Goal: Task Accomplishment & Management: Complete application form

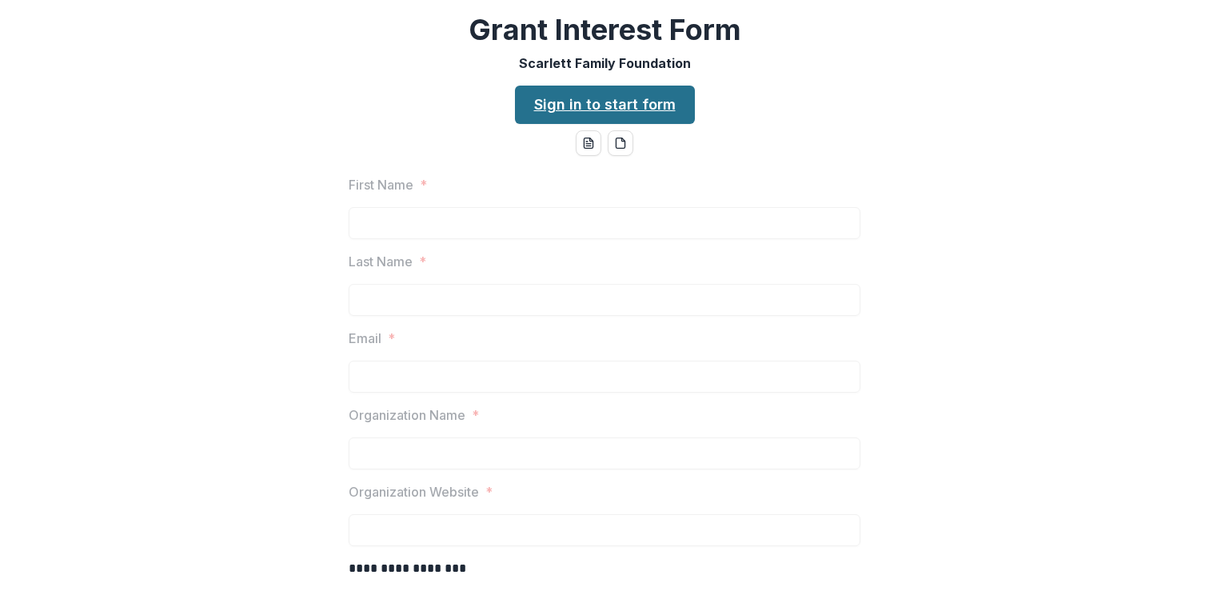
click at [600, 110] on link "Sign in to start form" at bounding box center [605, 105] width 180 height 38
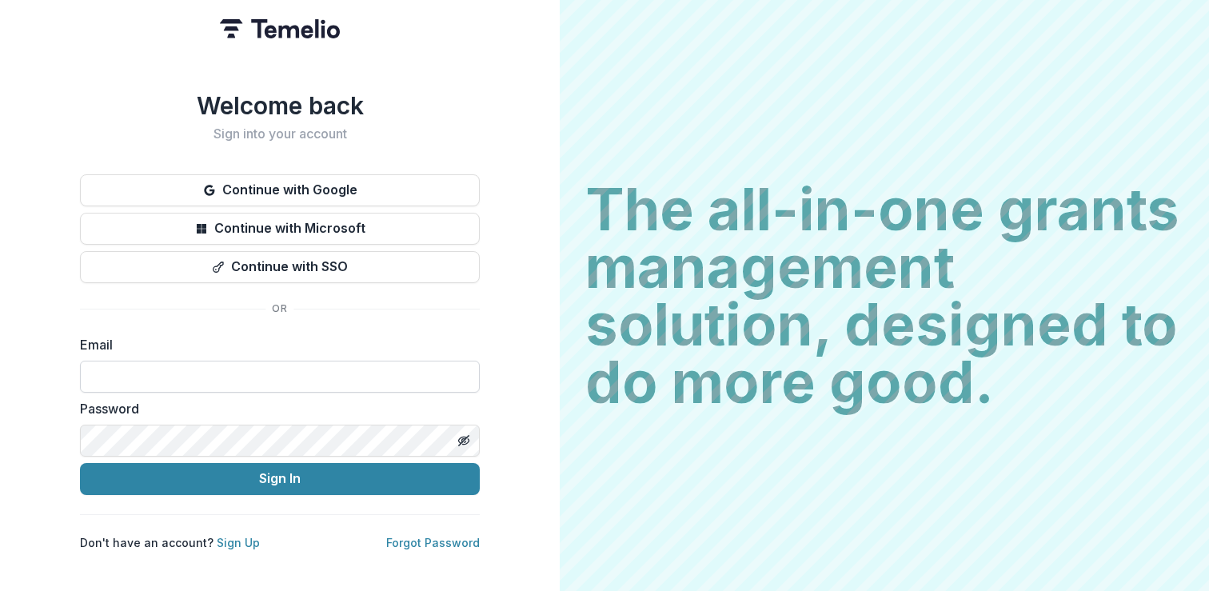
click at [205, 366] on input at bounding box center [280, 377] width 400 height 32
type input "**********"
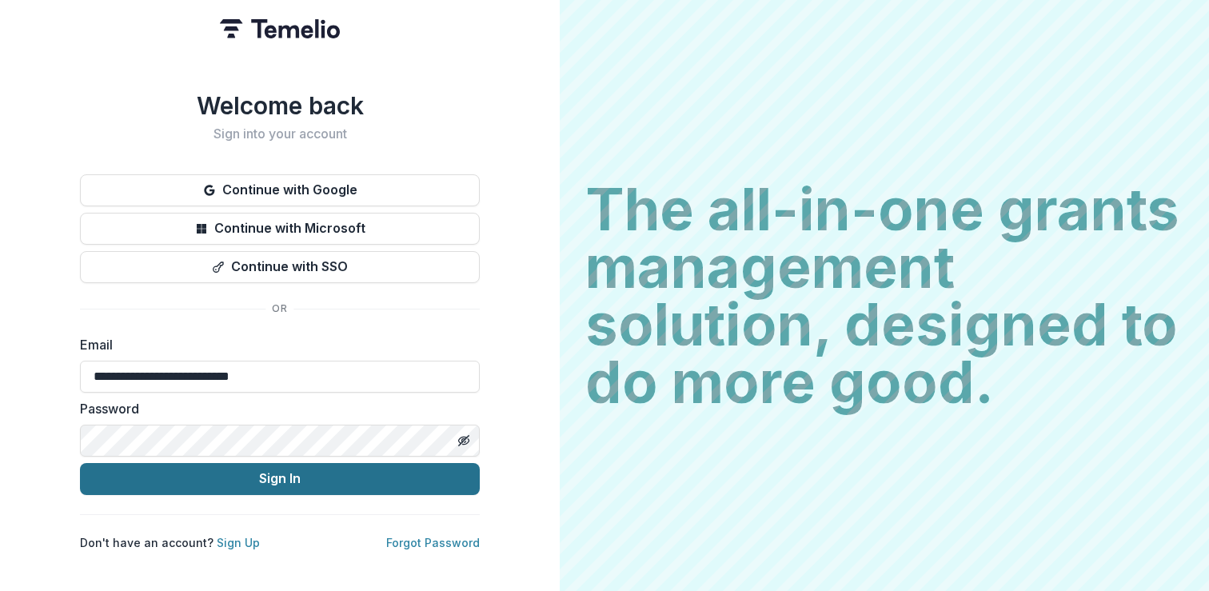
click at [283, 473] on button "Sign In" at bounding box center [280, 479] width 400 height 32
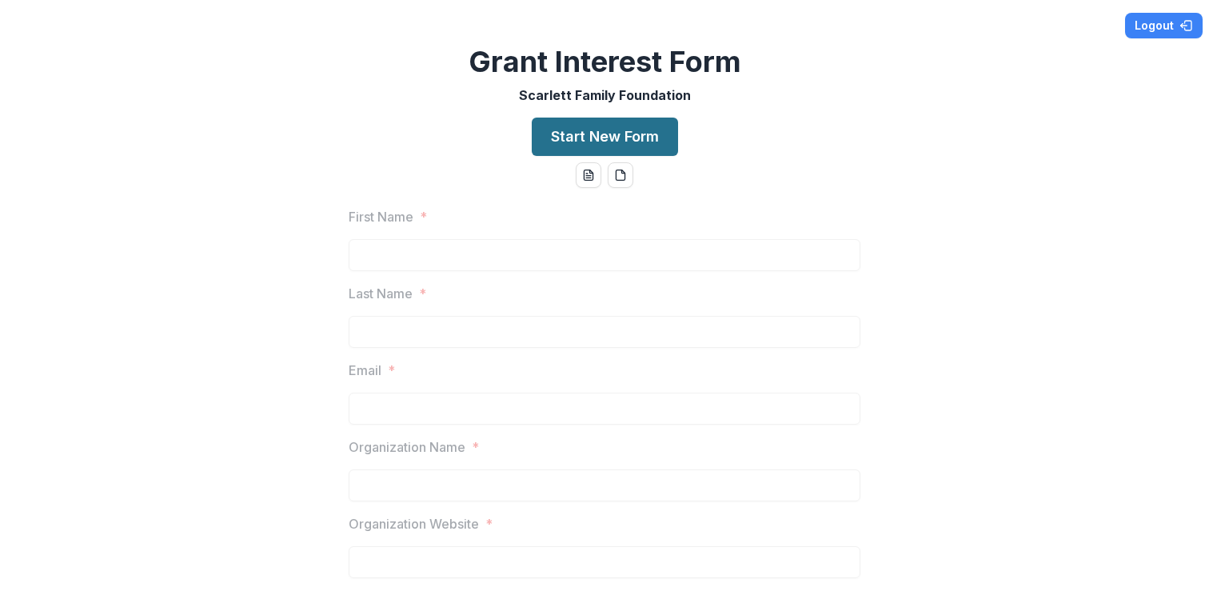
click at [588, 135] on button "Start New Form" at bounding box center [605, 137] width 146 height 38
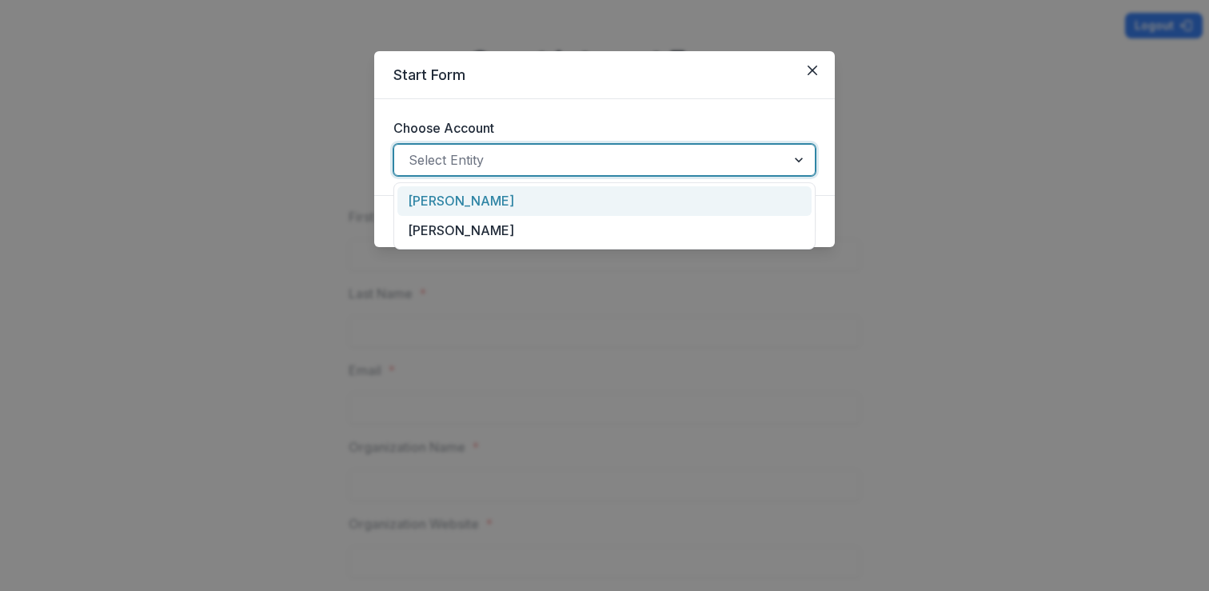
click at [475, 159] on div at bounding box center [590, 160] width 363 height 22
click at [465, 205] on div "Haley Miller" at bounding box center [604, 201] width 414 height 30
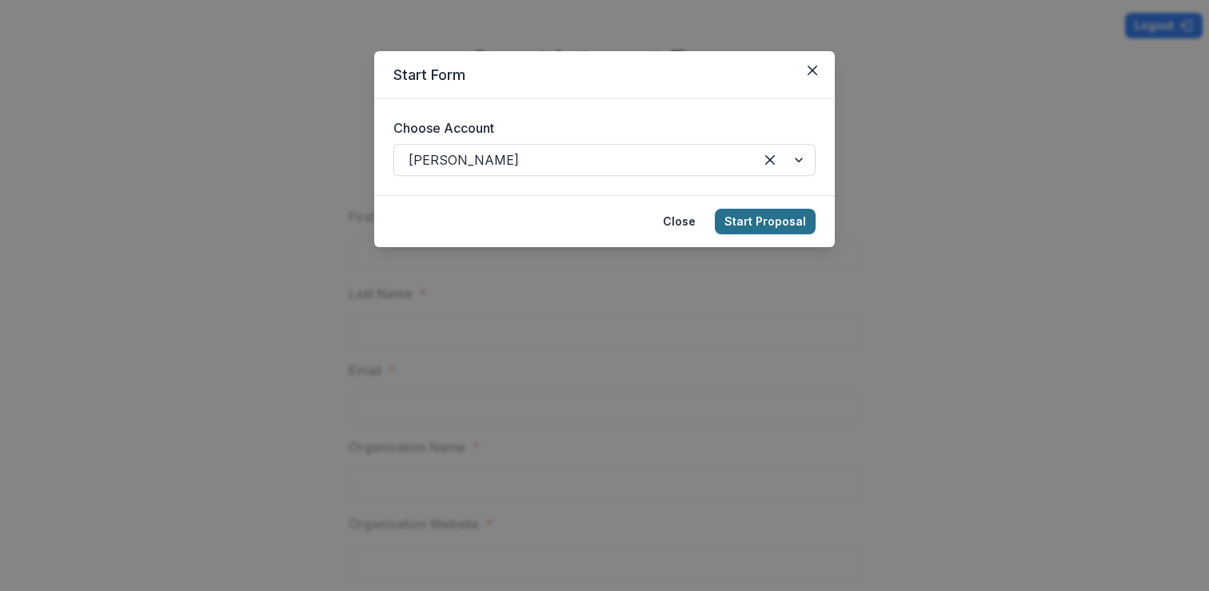
click at [753, 216] on button "Start Proposal" at bounding box center [765, 222] width 101 height 26
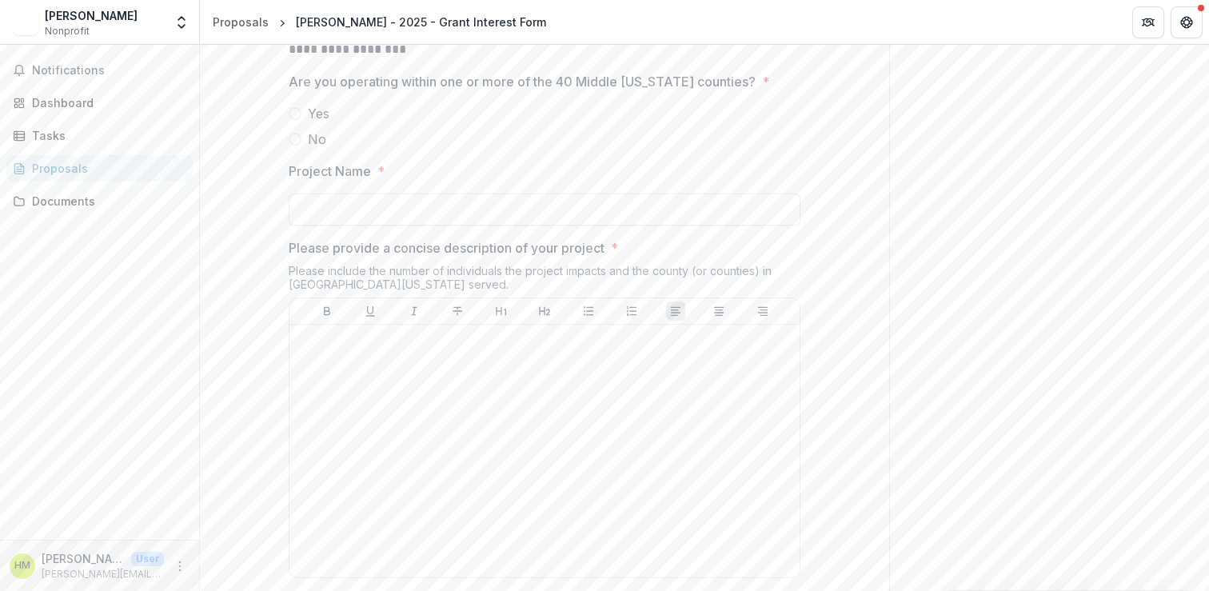
scroll to position [935, 0]
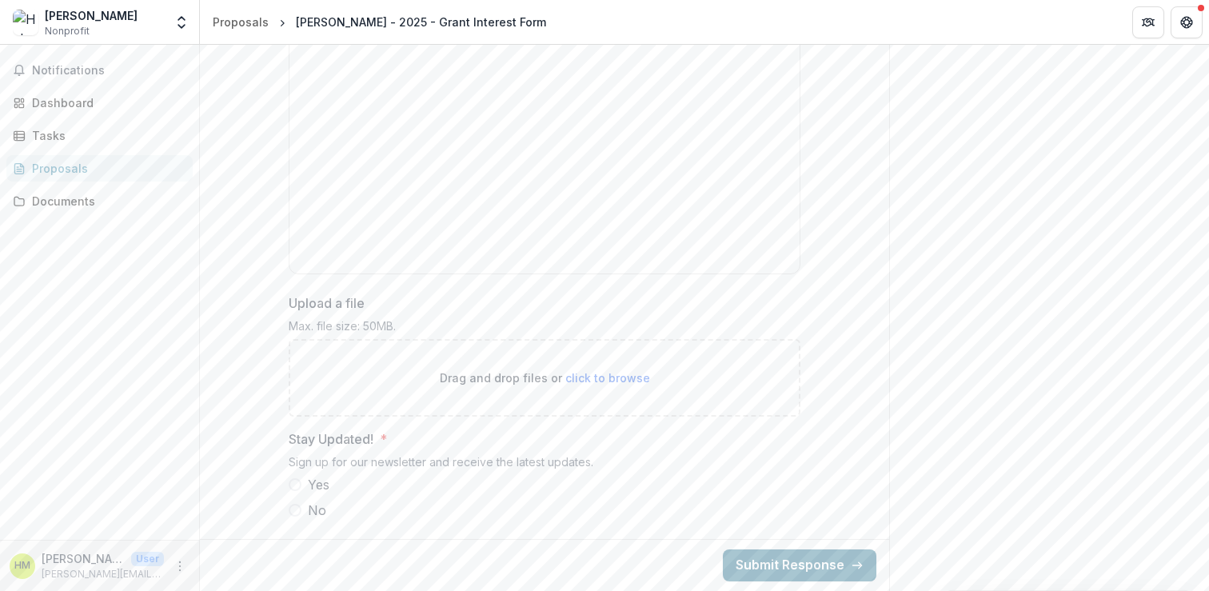
click at [778, 566] on button "Submit Response" at bounding box center [800, 565] width 154 height 32
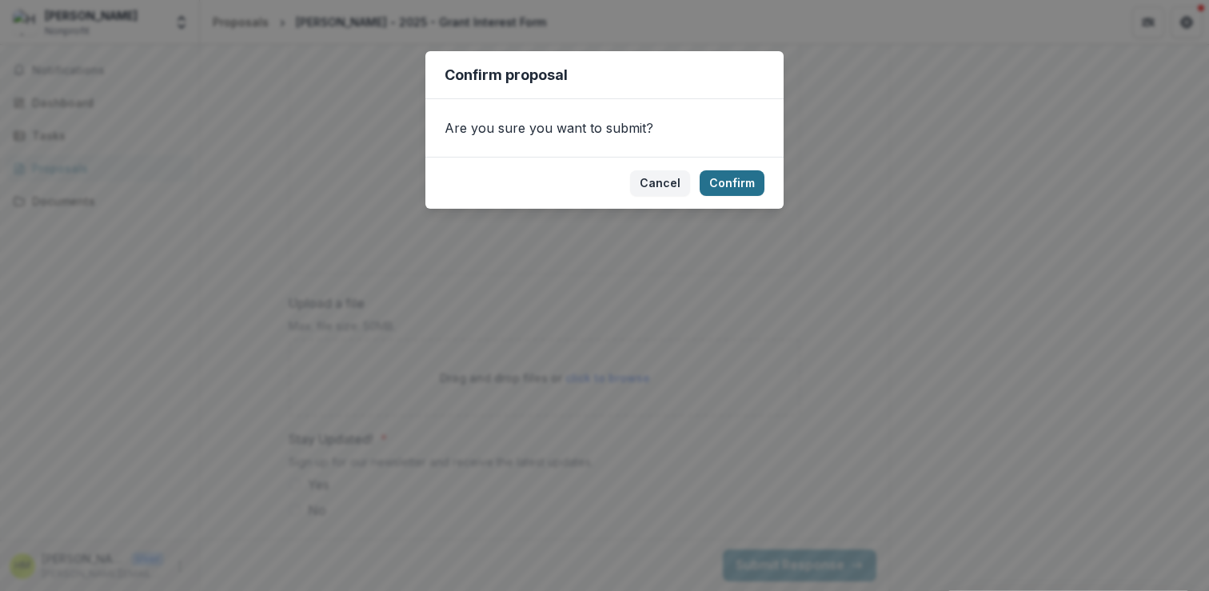
click at [728, 183] on button "Confirm" at bounding box center [732, 183] width 65 height 26
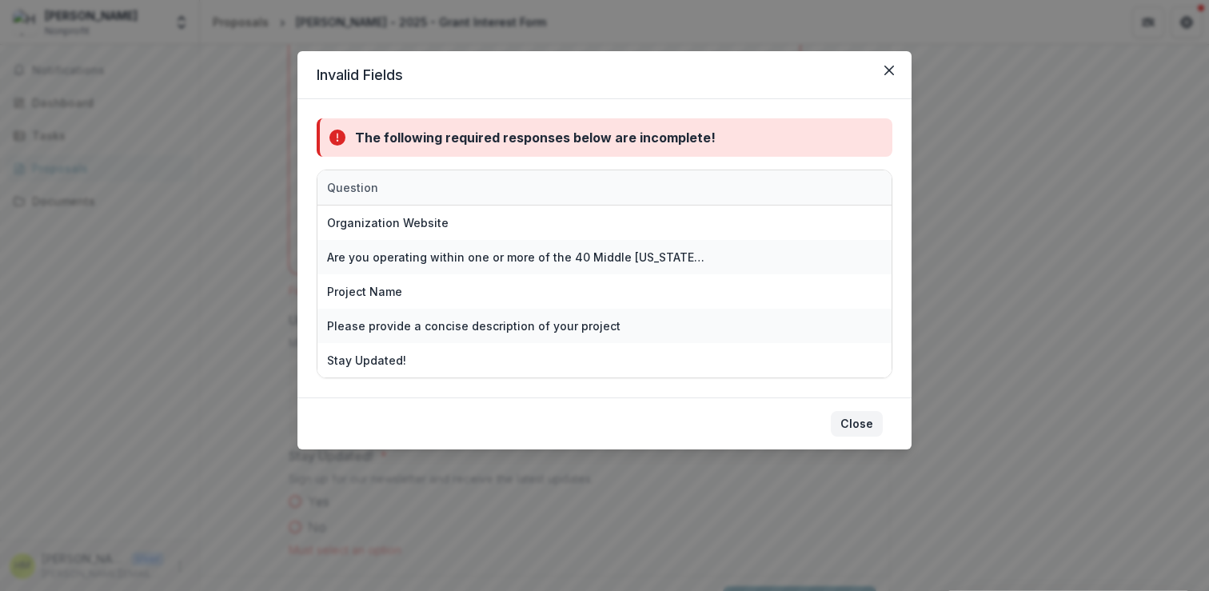
click at [857, 418] on button "Close" at bounding box center [857, 424] width 52 height 26
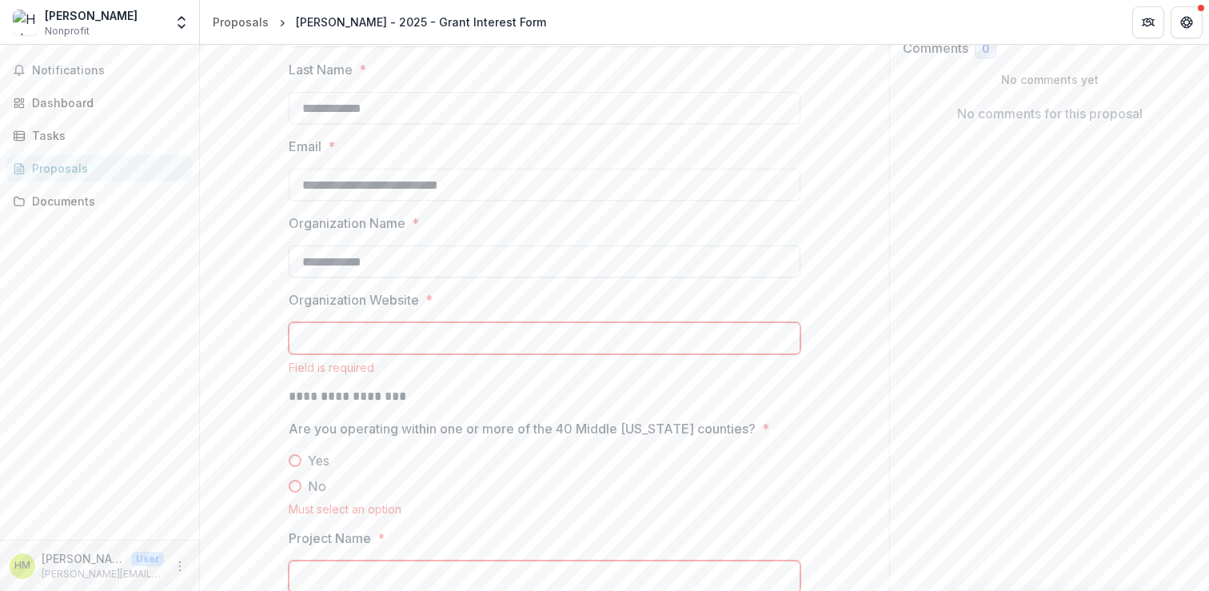
scroll to position [309, 0]
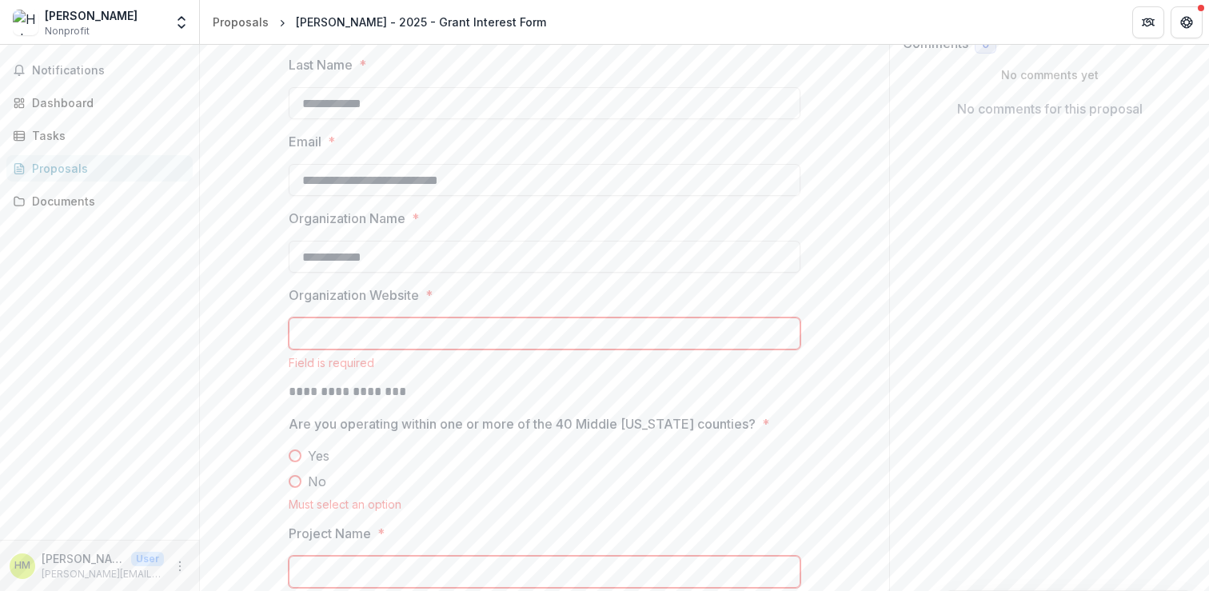
click at [385, 337] on input "Organization Website *" at bounding box center [545, 333] width 512 height 32
paste input "**********"
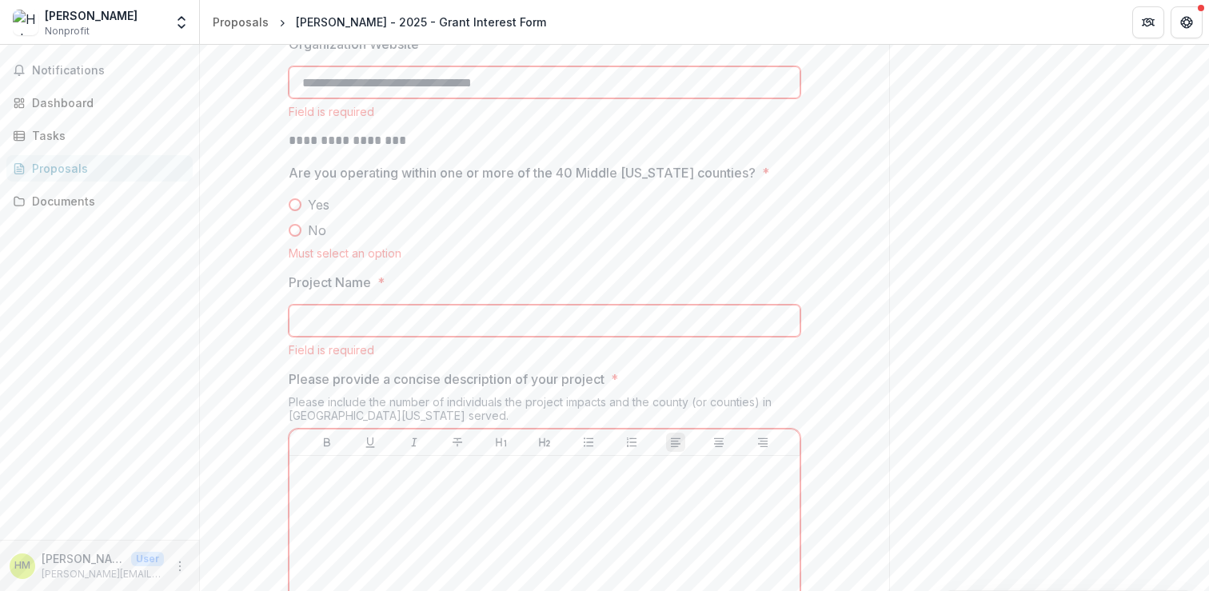
scroll to position [560, 0]
type input "**********"
click at [289, 203] on span at bounding box center [295, 203] width 13 height 13
click at [329, 313] on input "Project Name *" at bounding box center [545, 320] width 512 height 32
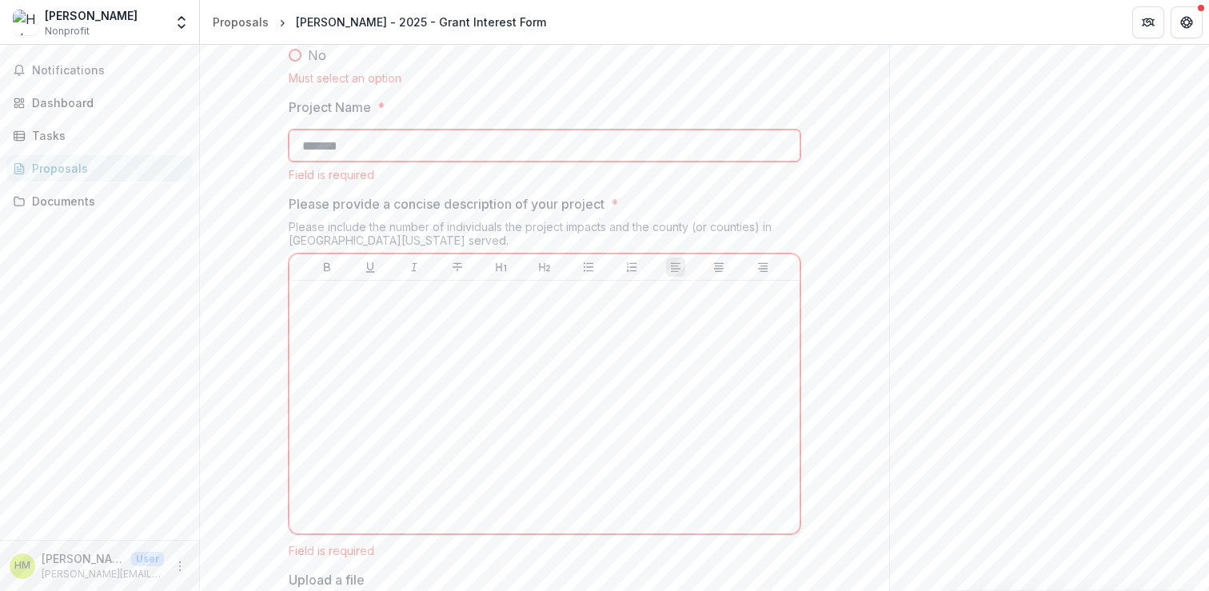
scroll to position [780, 0]
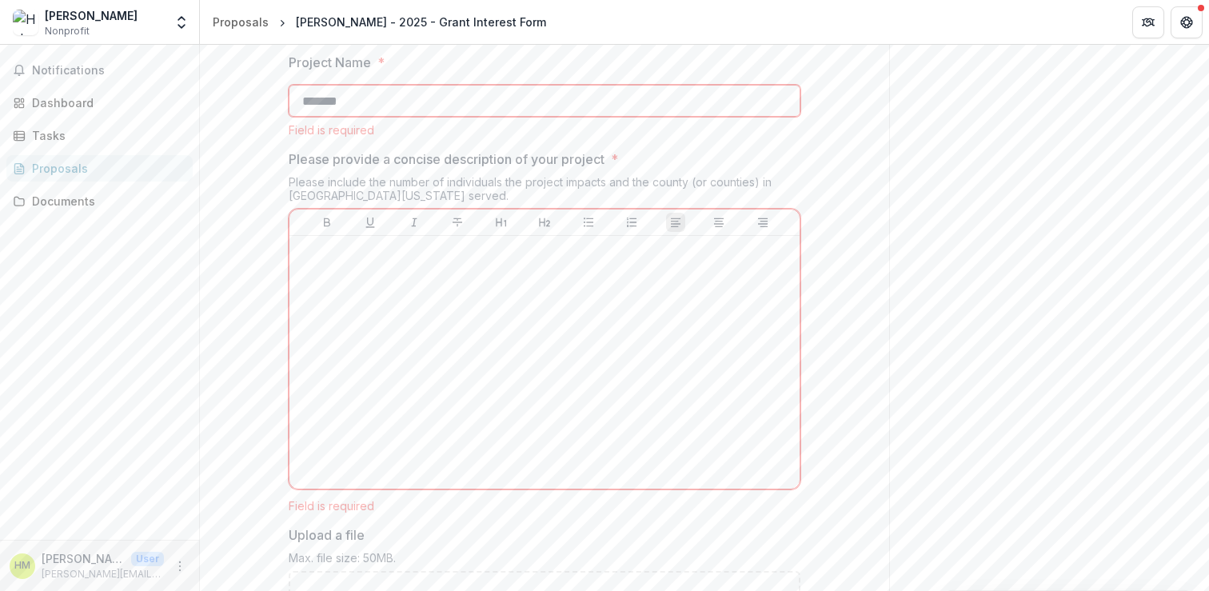
type input "*******"
click at [387, 363] on div at bounding box center [544, 362] width 497 height 240
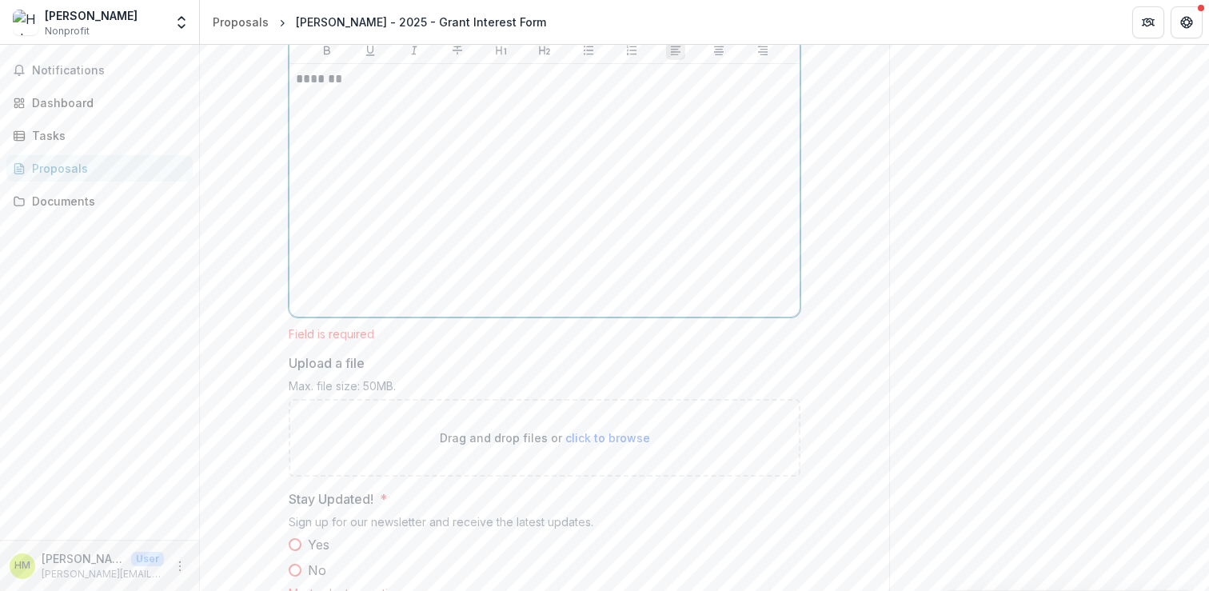
scroll to position [958, 0]
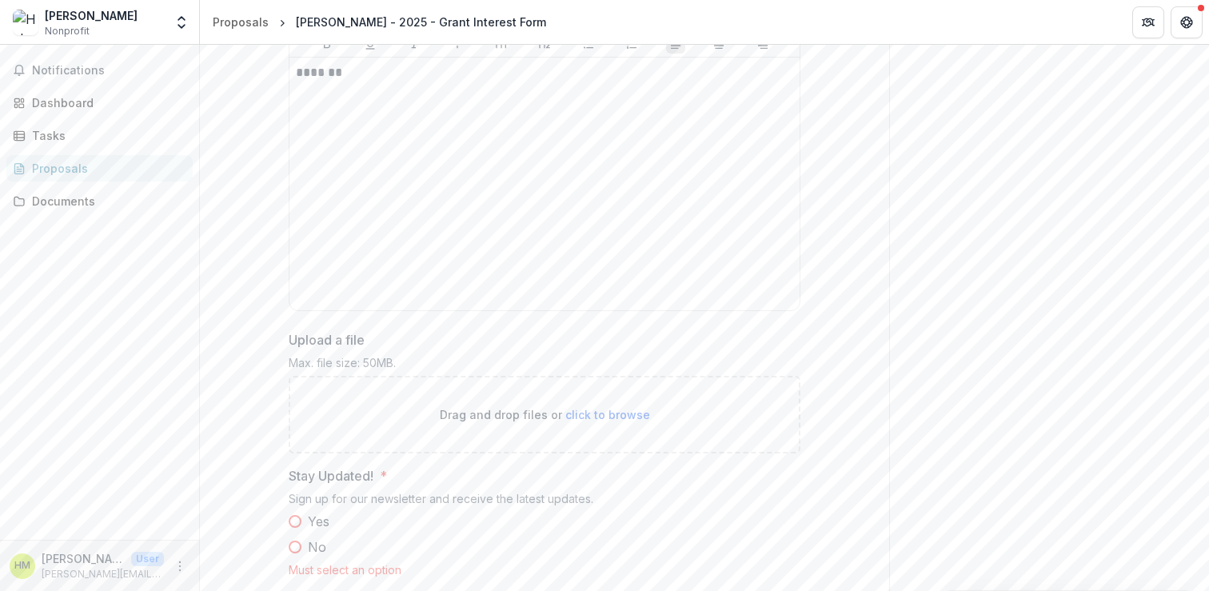
click at [591, 425] on div "Drag and drop files or click to browse" at bounding box center [545, 415] width 512 height 78
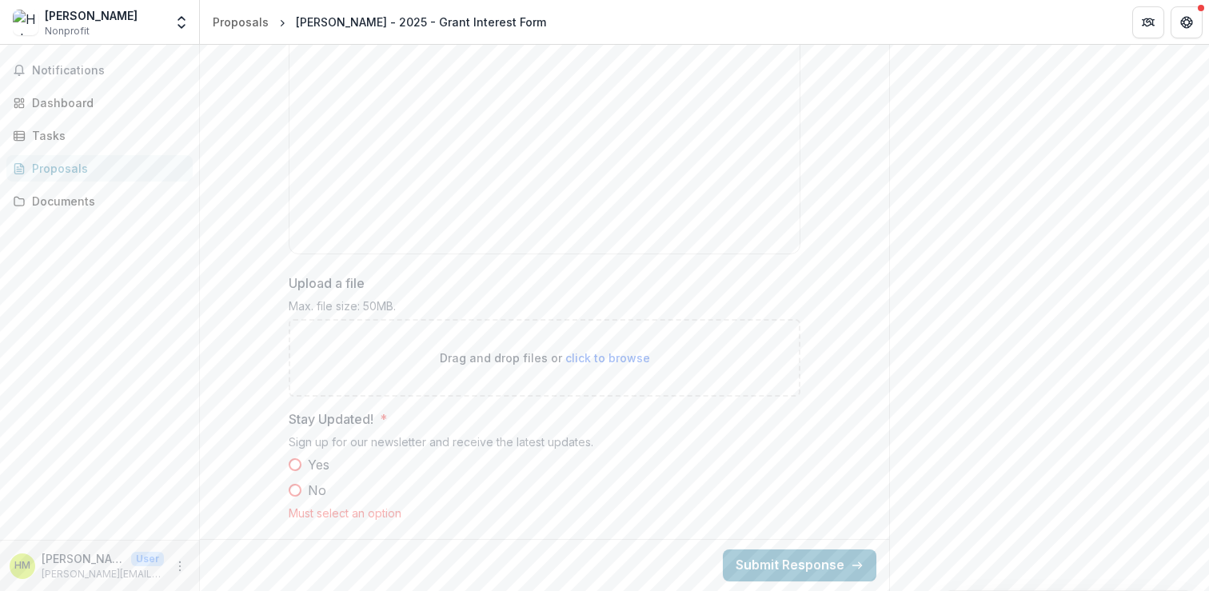
click at [579, 354] on span "click to browse" at bounding box center [607, 358] width 85 height 14
type input "**********"
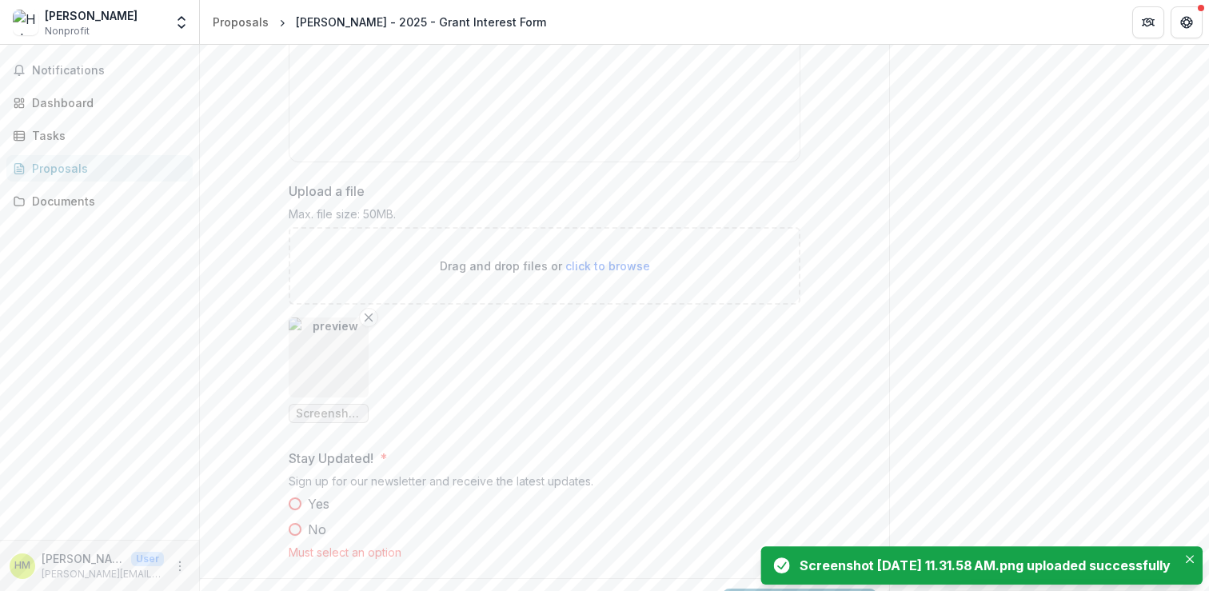
scroll to position [1146, 0]
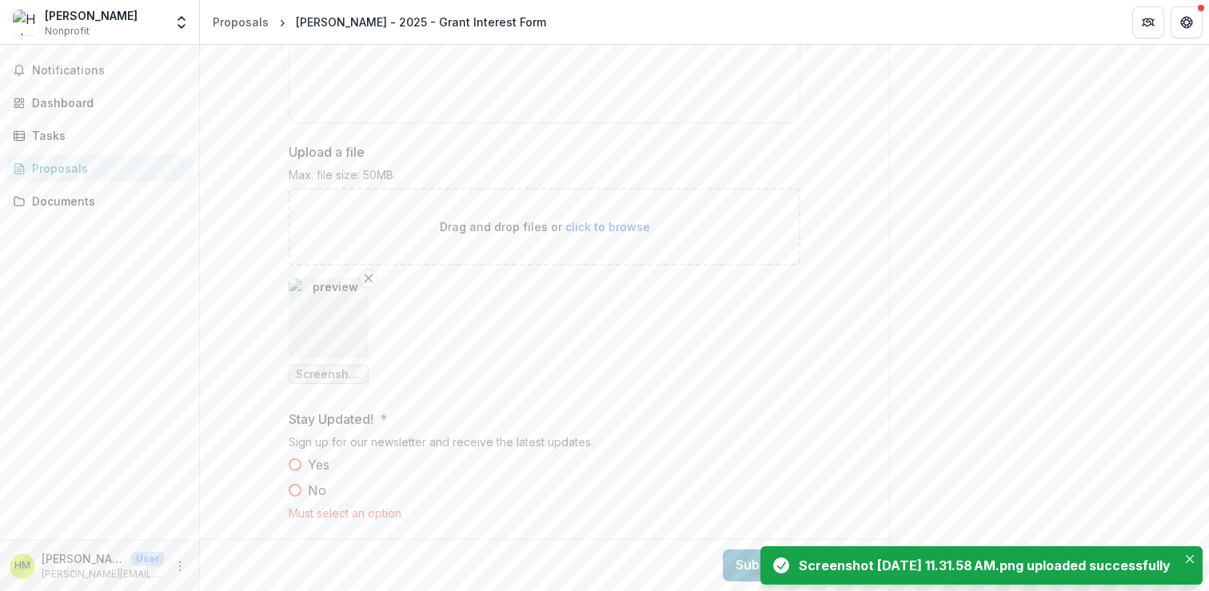
click at [296, 487] on span at bounding box center [295, 490] width 13 height 13
click at [1188, 555] on icon "Close" at bounding box center [1190, 559] width 8 height 8
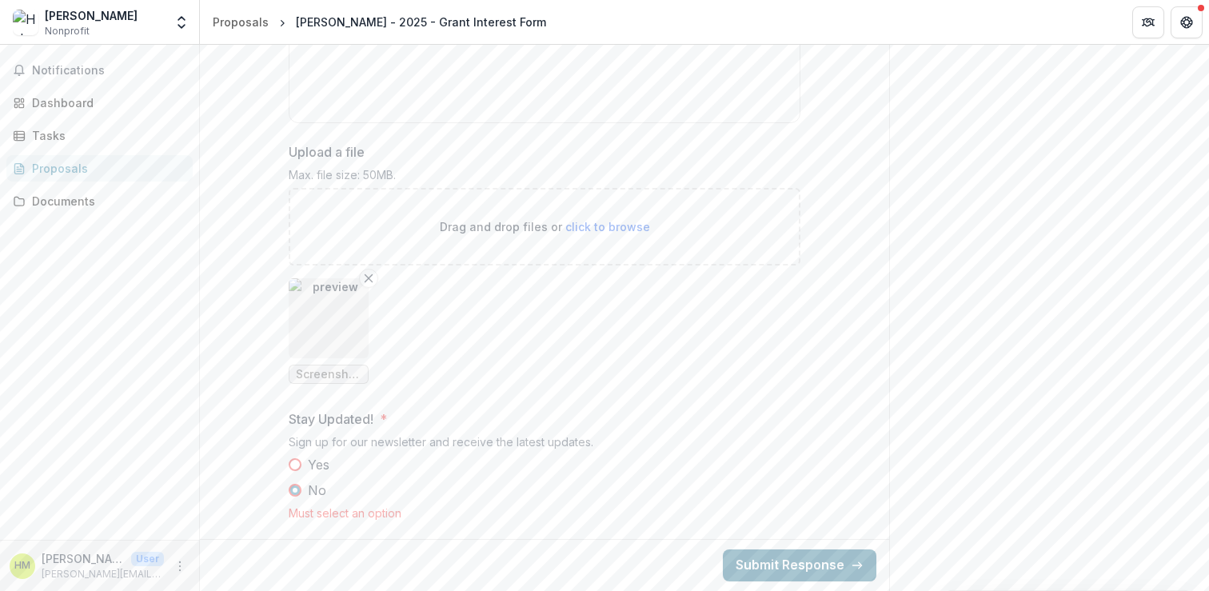
click at [820, 568] on button "Submit Response" at bounding box center [800, 565] width 154 height 32
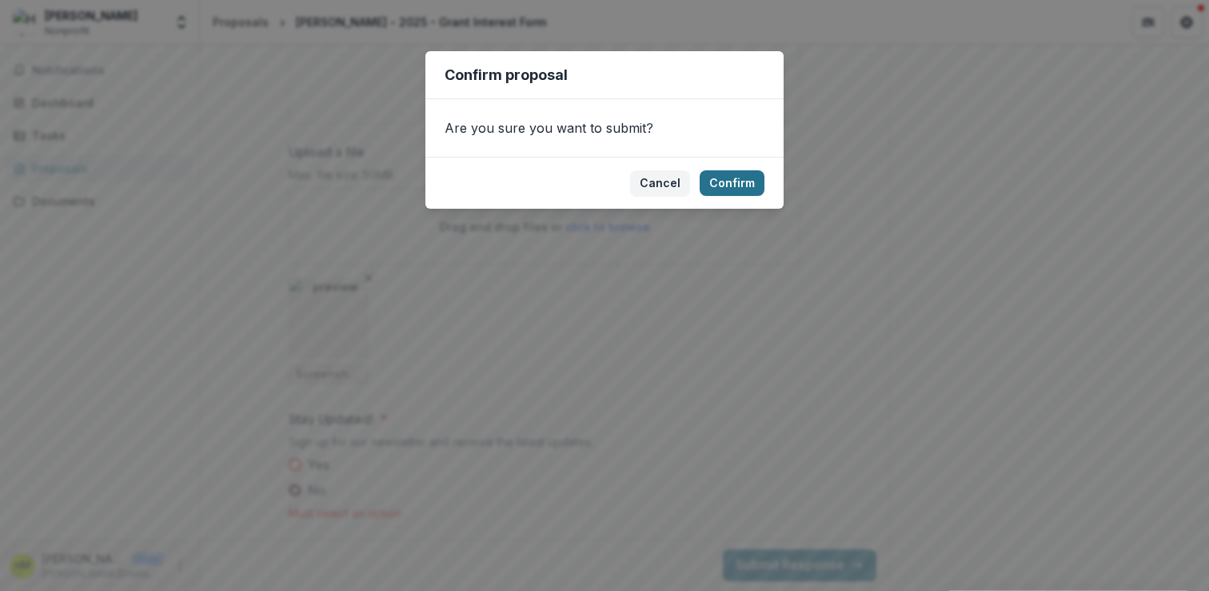
click at [737, 181] on button "Confirm" at bounding box center [732, 183] width 65 height 26
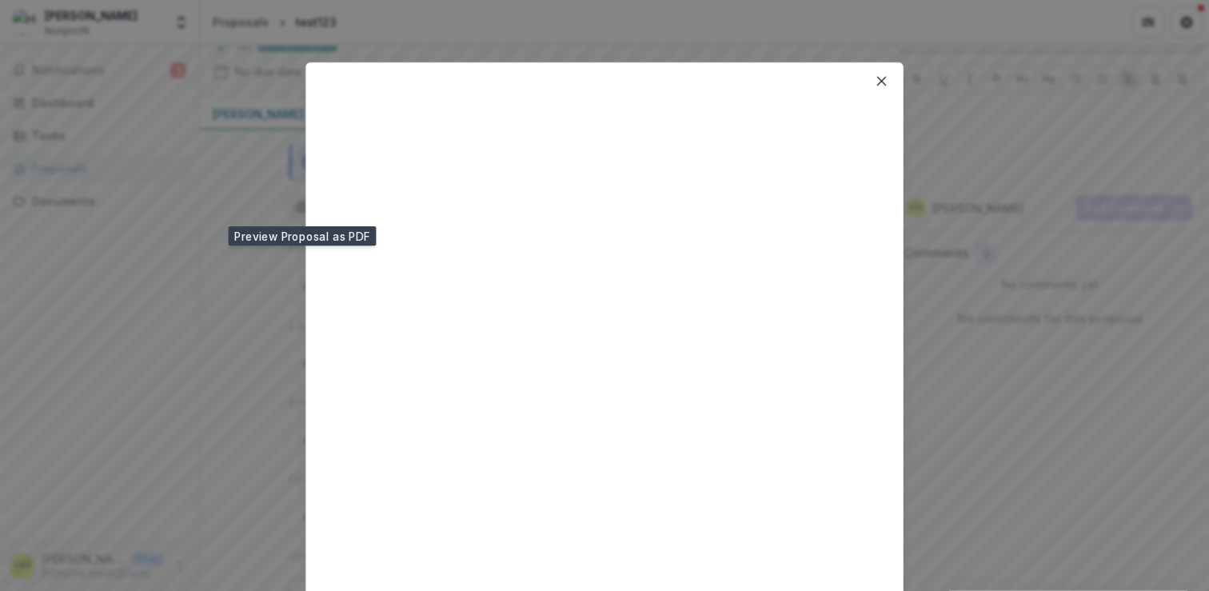
scroll to position [101, 0]
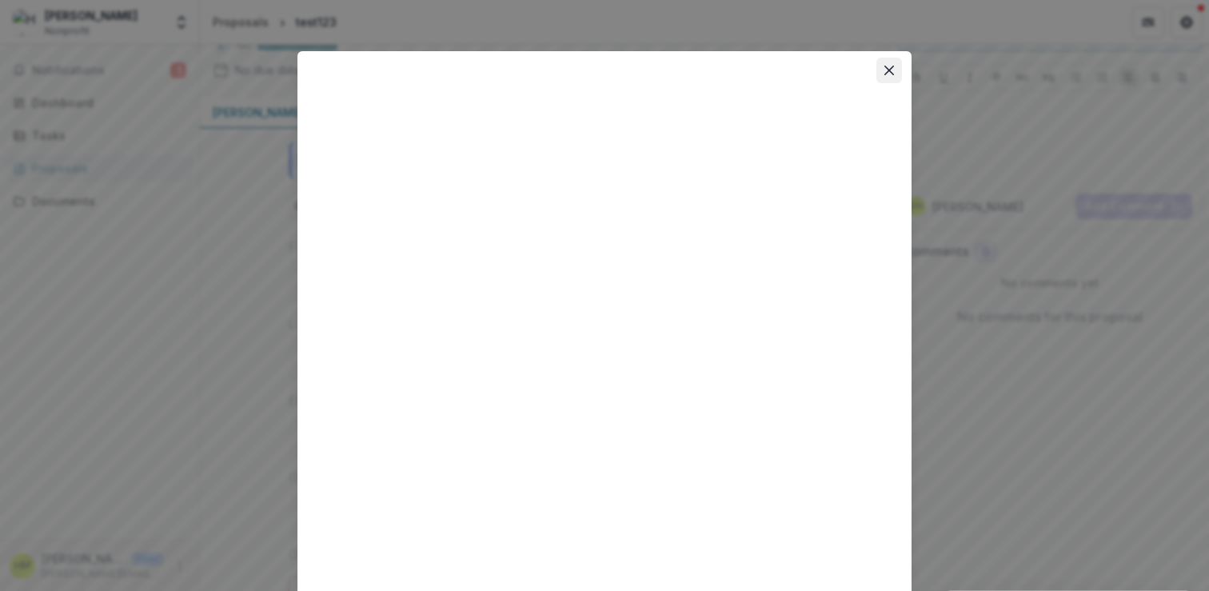
click at [885, 68] on icon "Close" at bounding box center [889, 71] width 10 height 10
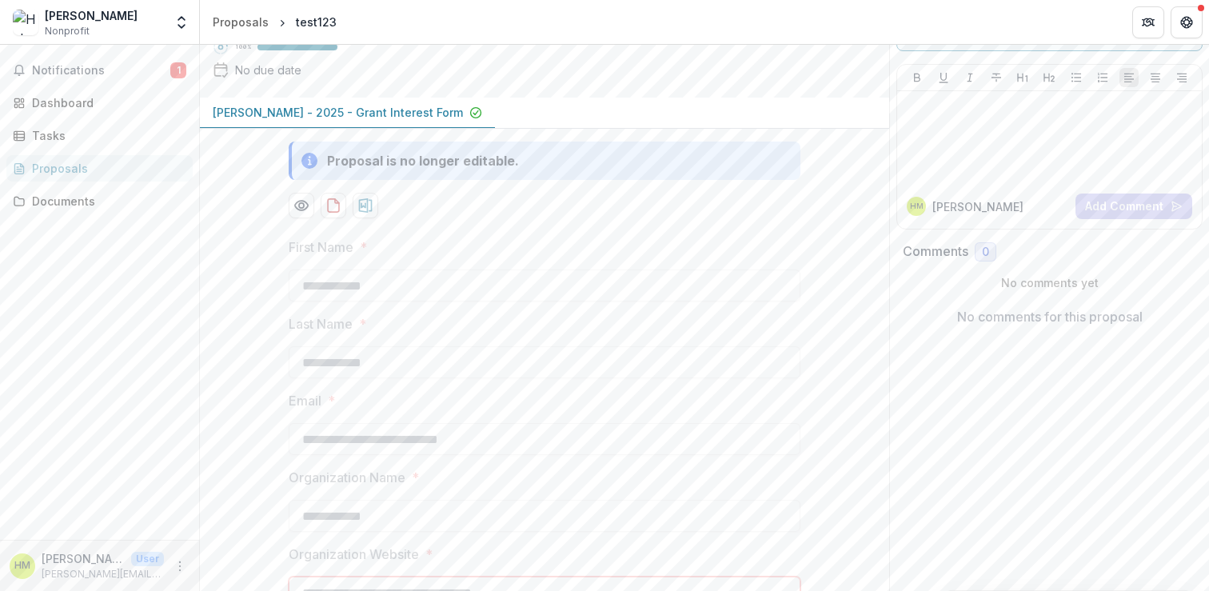
click at [72, 24] on span "Nonprofit" at bounding box center [67, 31] width 45 height 14
